Goal: Transaction & Acquisition: Download file/media

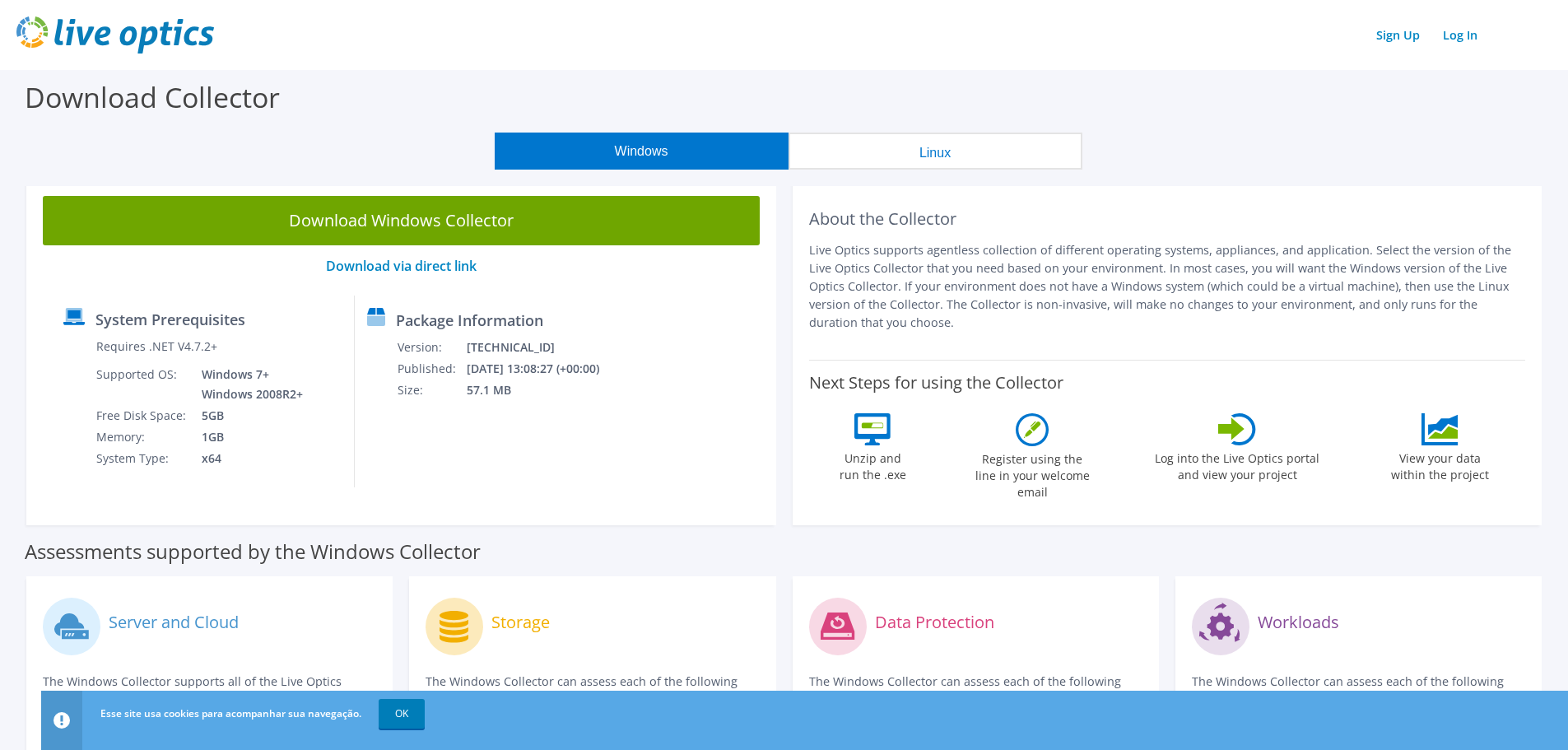
click at [701, 147] on button "Windows" at bounding box center [641, 150] width 294 height 37
click at [410, 712] on link "OK" at bounding box center [401, 714] width 46 height 30
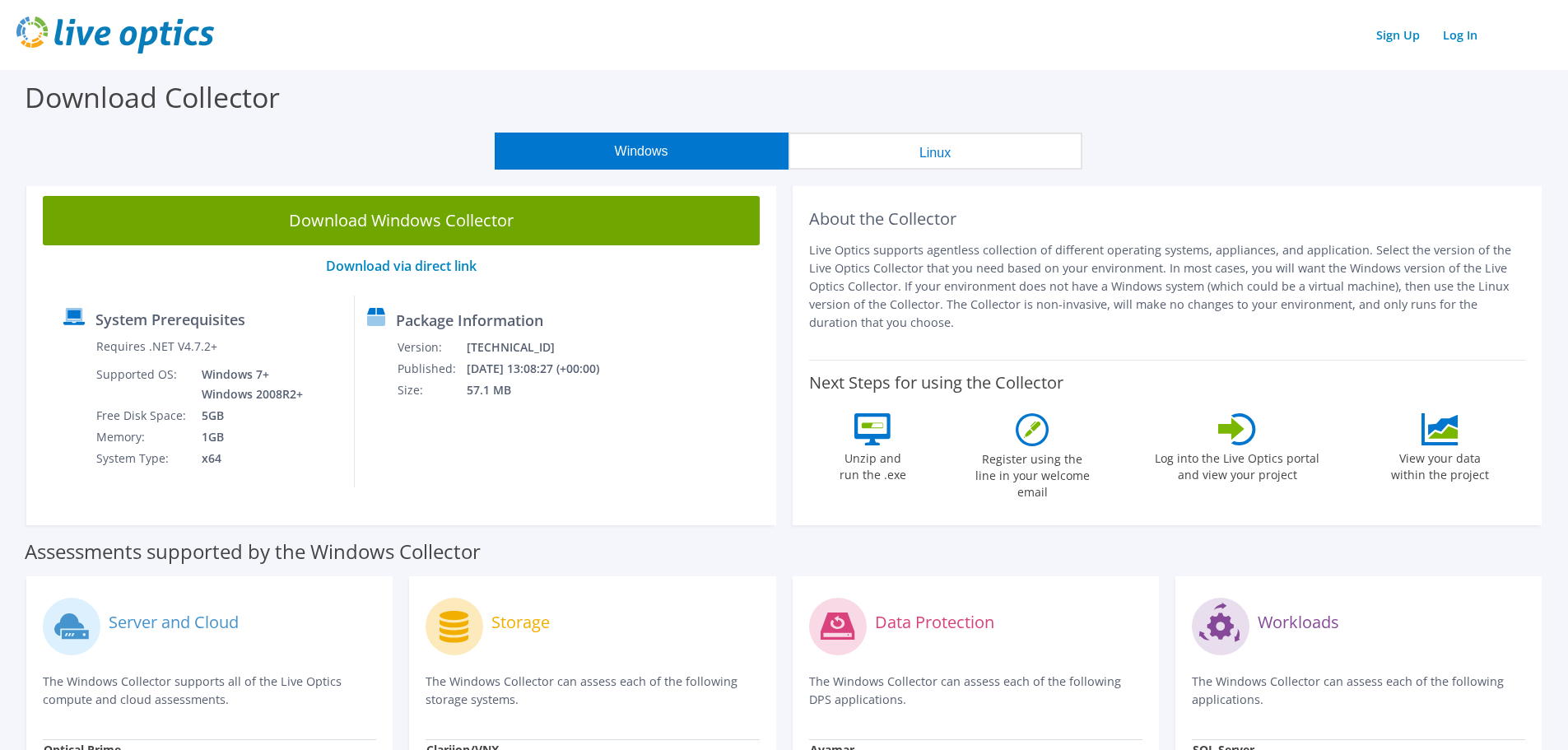
click at [706, 146] on button "Windows" at bounding box center [641, 150] width 294 height 37
click at [411, 265] on link "Download via direct link" at bounding box center [400, 266] width 150 height 18
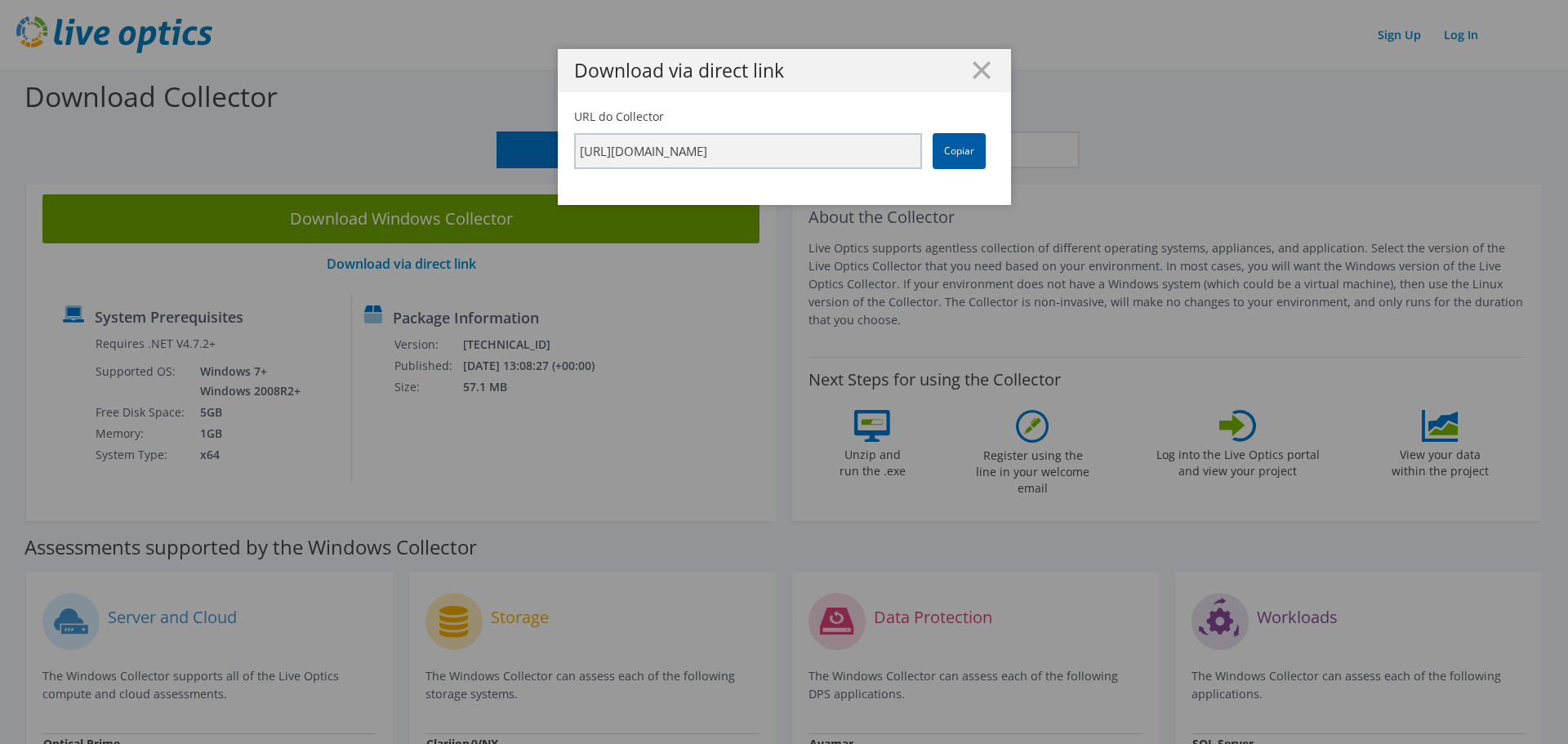
click at [947, 148] on link "Copiar" at bounding box center [959, 151] width 53 height 36
click at [963, 146] on link "Copiar" at bounding box center [959, 151] width 53 height 36
click at [973, 69] on icon at bounding box center [982, 70] width 18 height 18
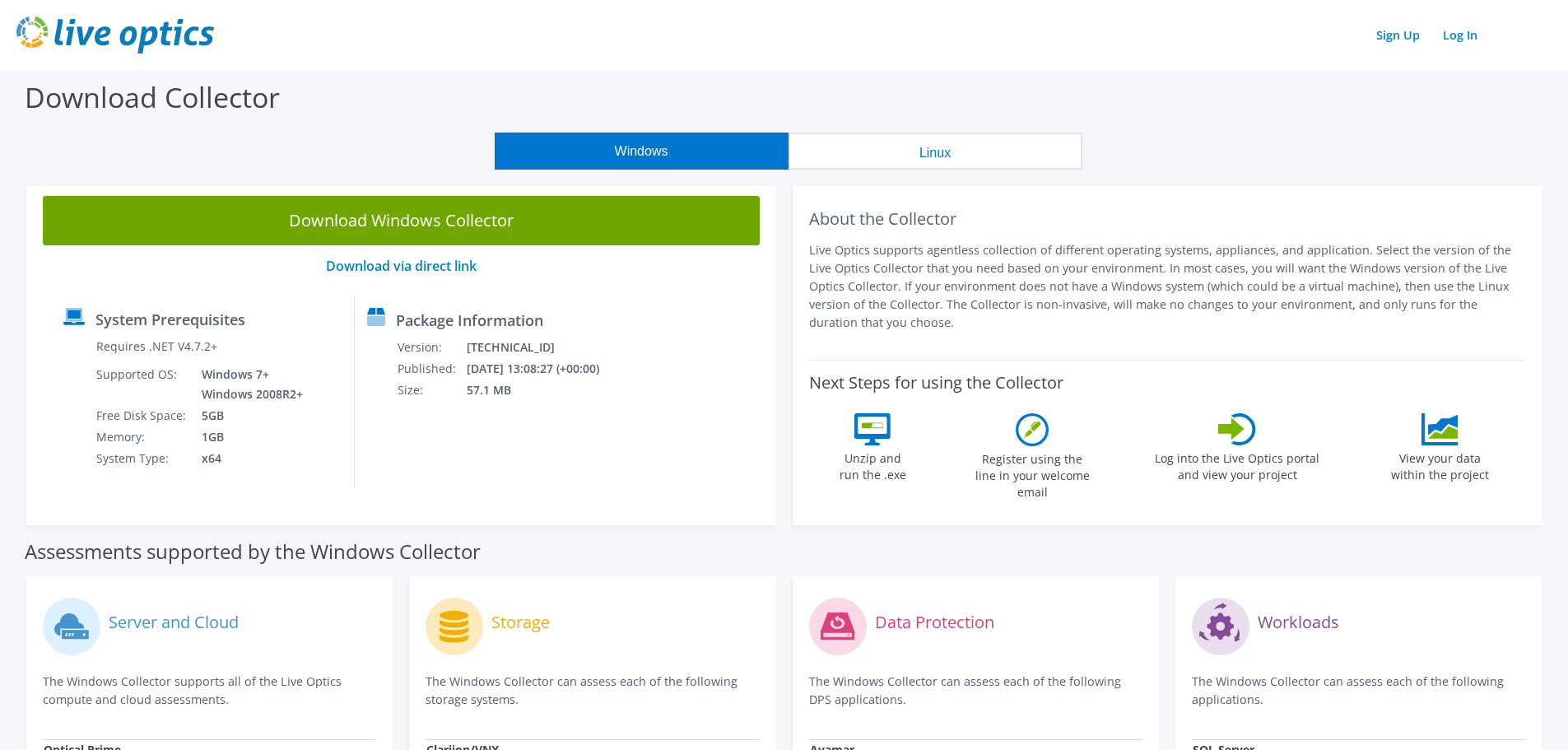
click at [862, 148] on button "Linux" at bounding box center [935, 150] width 294 height 37
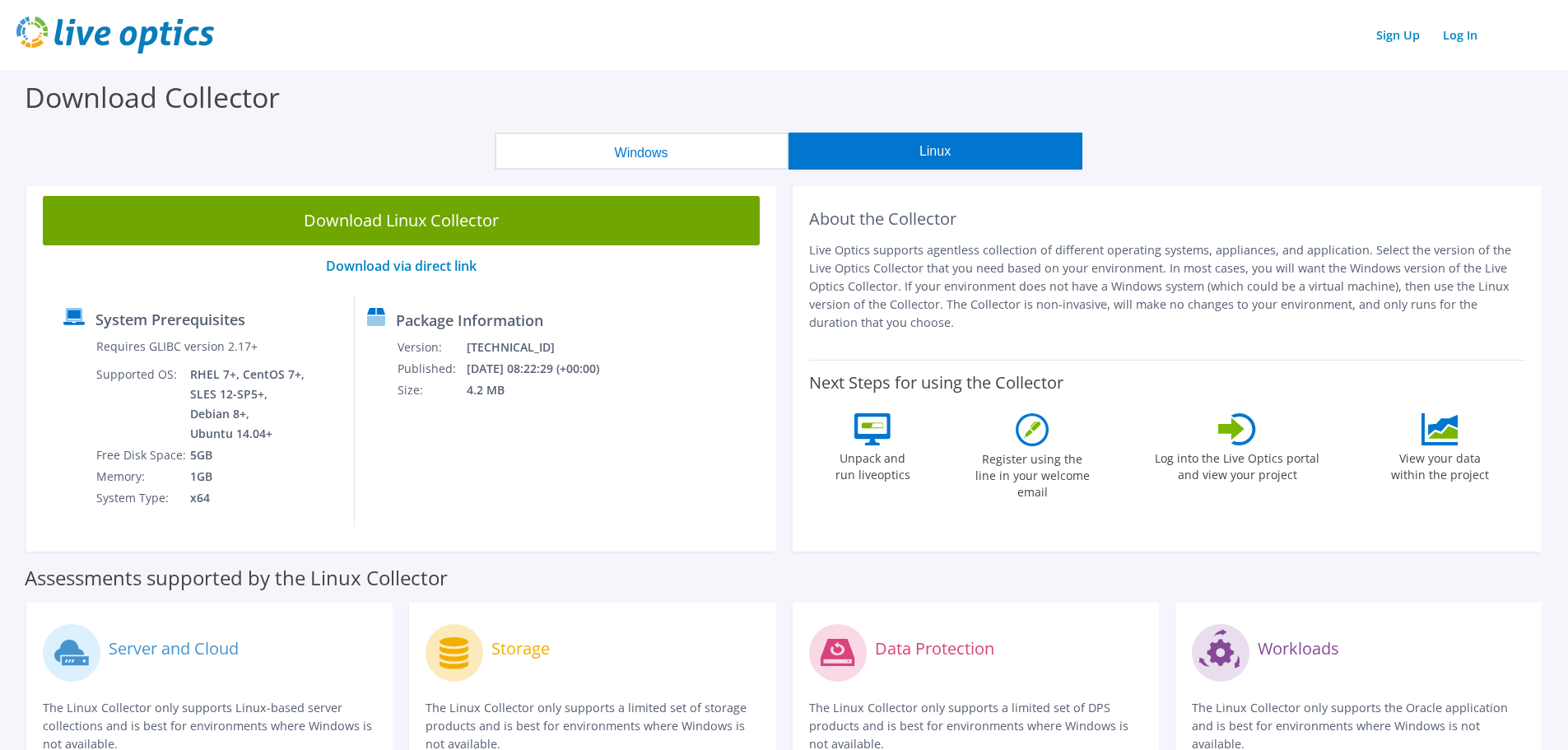
click at [680, 139] on button "Windows" at bounding box center [641, 150] width 294 height 37
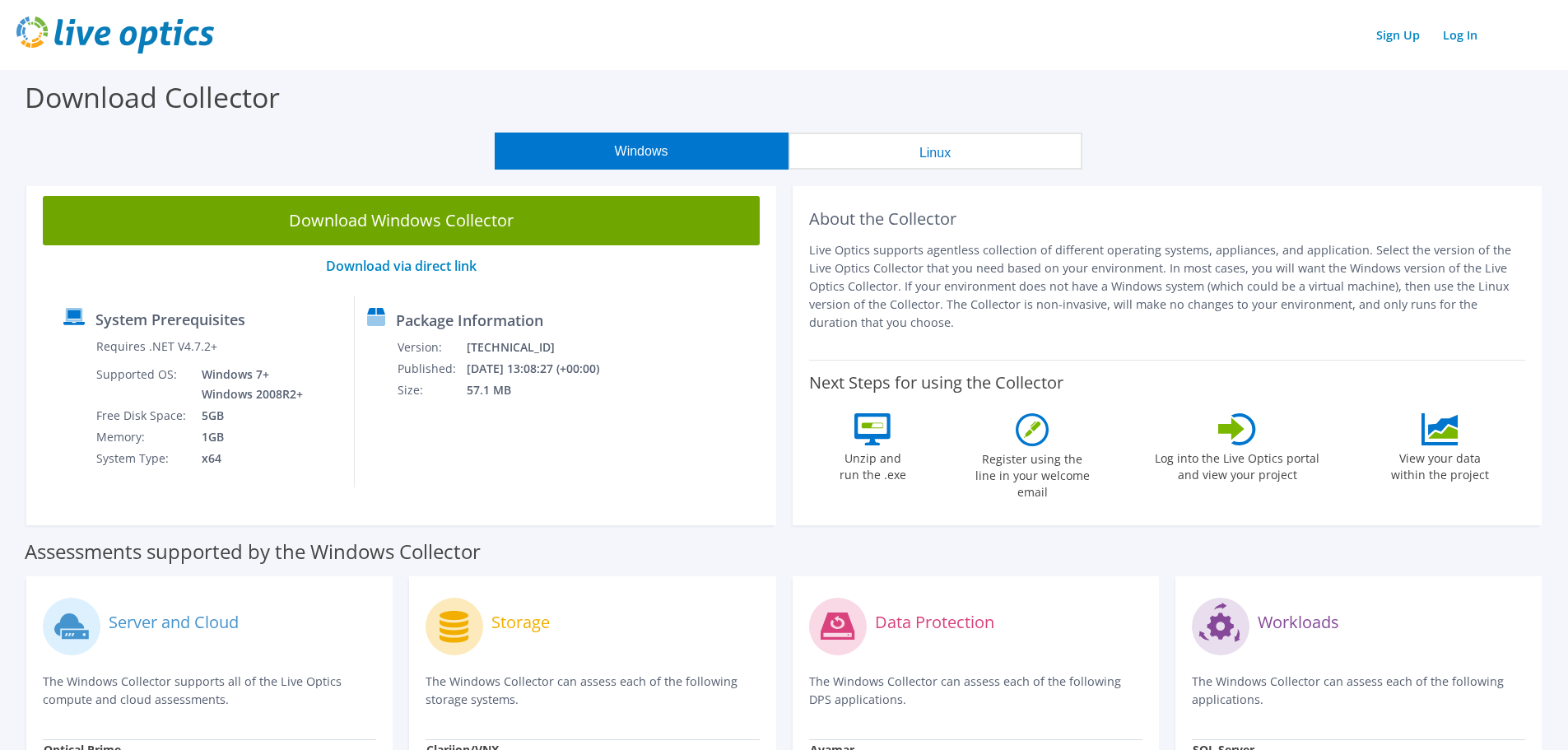
click at [522, 246] on div "Download Windows Collector Download via direct link System Prerequisites Requir…" at bounding box center [400, 352] width 750 height 346
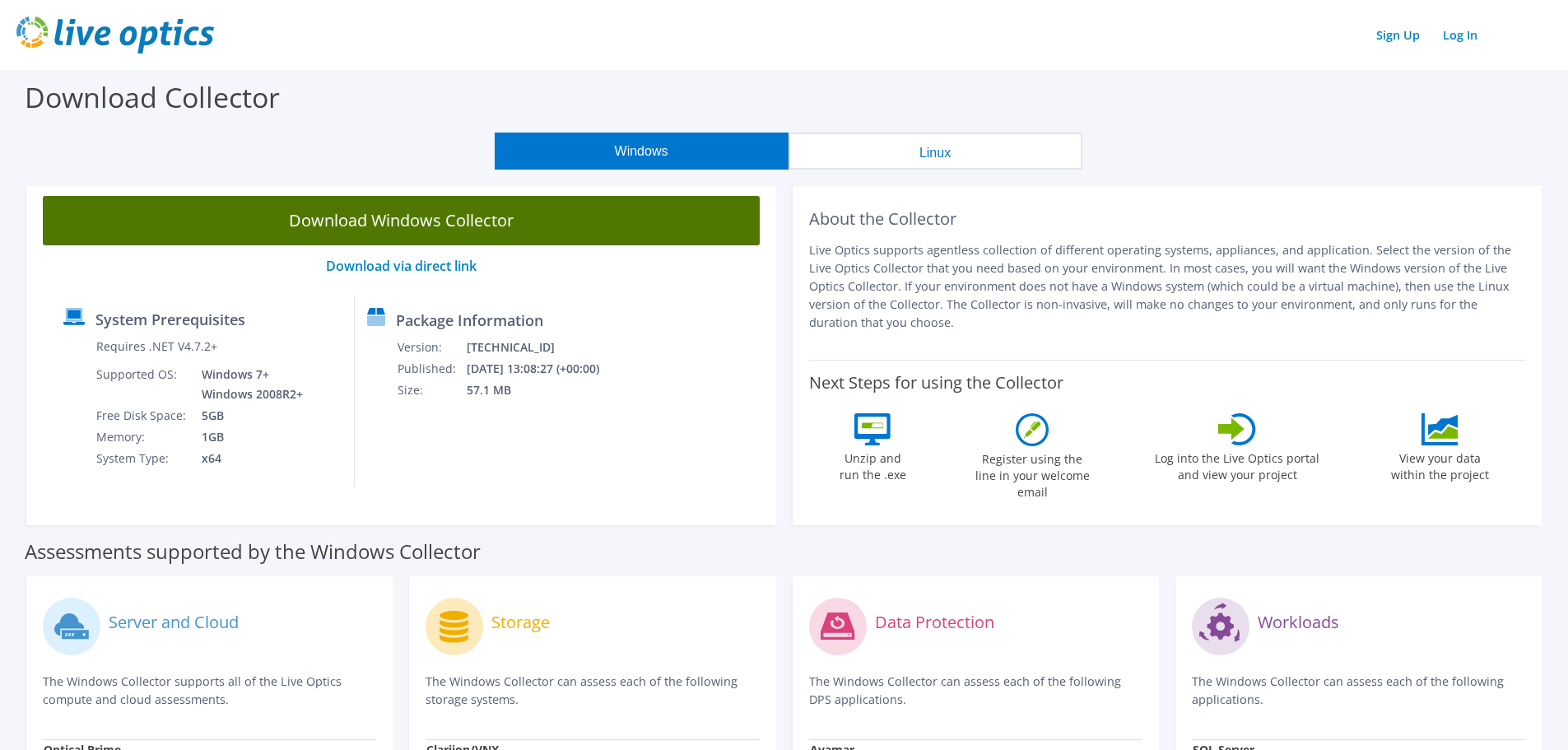
click at [530, 227] on link "Download Windows Collector" at bounding box center [401, 221] width 717 height 50
